Goal: Information Seeking & Learning: Learn about a topic

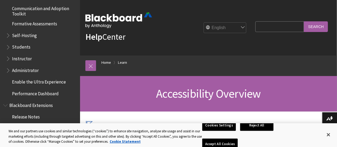
scroll to position [508, 0]
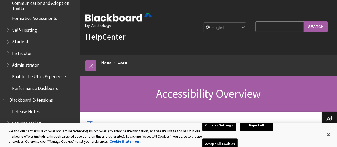
click at [11, 28] on span "Book outline for Blackboard Learn Help" at bounding box center [9, 29] width 6 height 7
click at [10, 41] on ul "Accessibility Overview Inclusive Learning Experiences Ultra Accessibility Check…" at bounding box center [40, 28] width 74 height 129
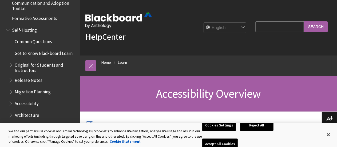
scroll to position [521, 0]
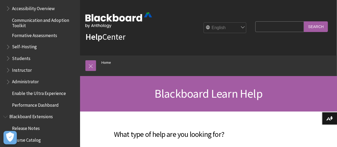
scroll to position [467, 0]
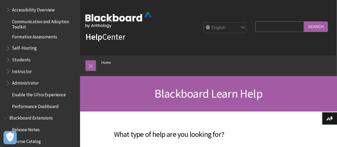
click at [9, 48] on span "Book outline for Blackboard Learn Help" at bounding box center [9, 47] width 6 height 7
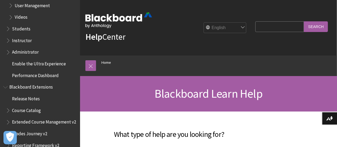
scroll to position [762, 0]
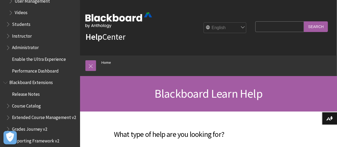
click at [9, 26] on span "Book outline for Blackboard Learn Help" at bounding box center [9, 23] width 6 height 7
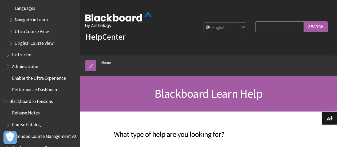
scroll to position [972, 0]
